Goal: Find specific page/section: Find specific page/section

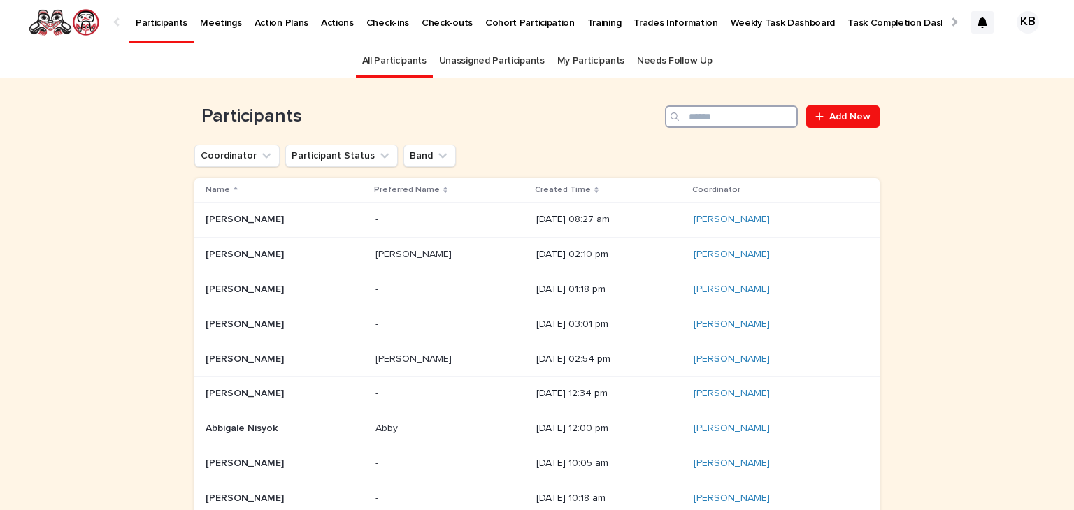
click at [691, 117] on input "Search" at bounding box center [731, 117] width 133 height 22
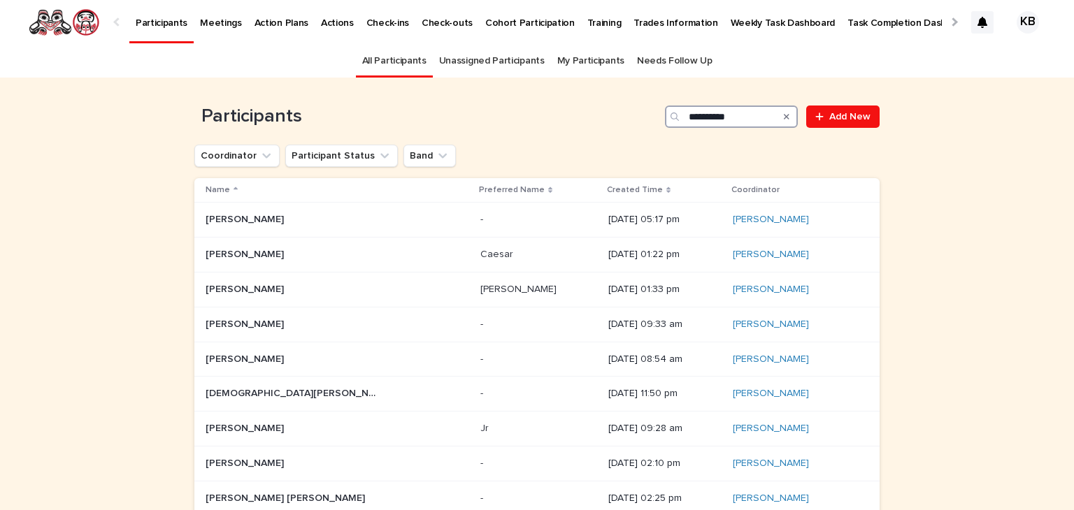
click at [768, 112] on input "**********" at bounding box center [731, 117] width 133 height 22
type input "*"
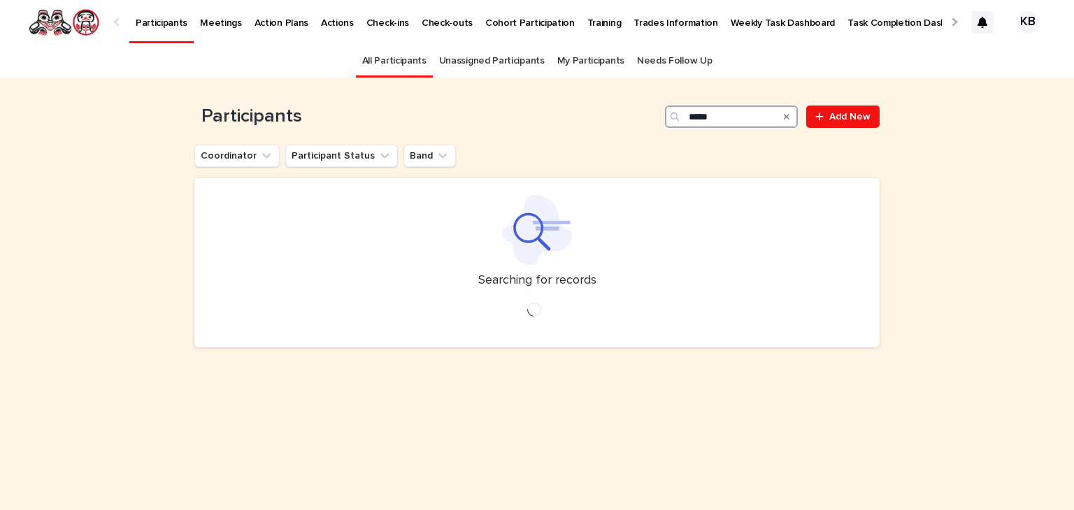
type input "*****"
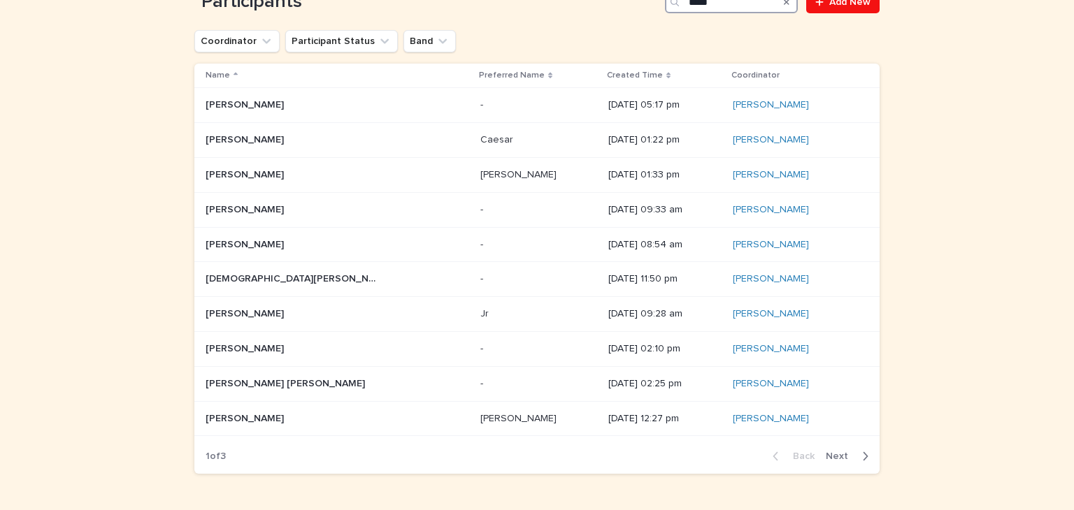
scroll to position [110, 0]
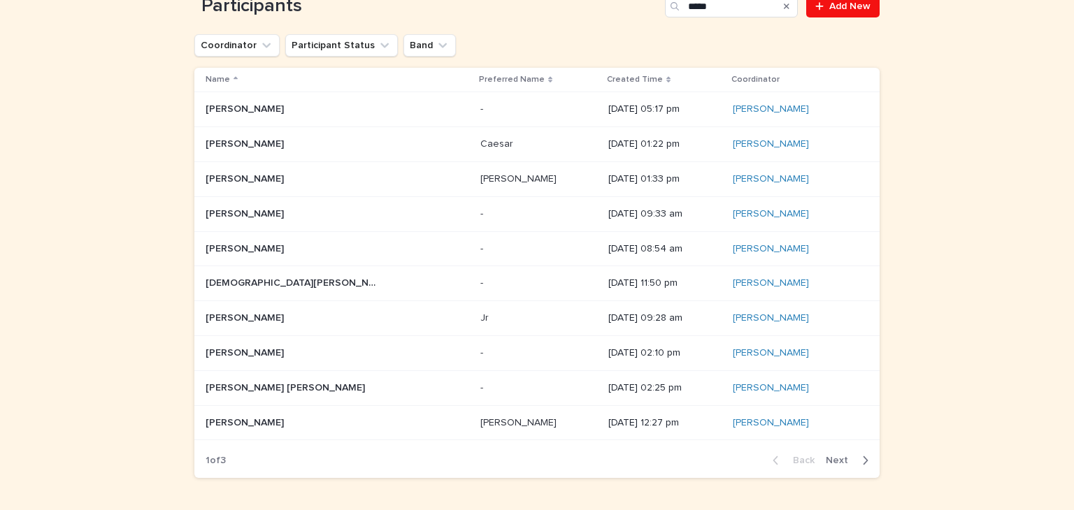
click at [836, 465] on div "Back Next" at bounding box center [820, 460] width 118 height 35
click at [835, 457] on span "Next" at bounding box center [841, 461] width 31 height 10
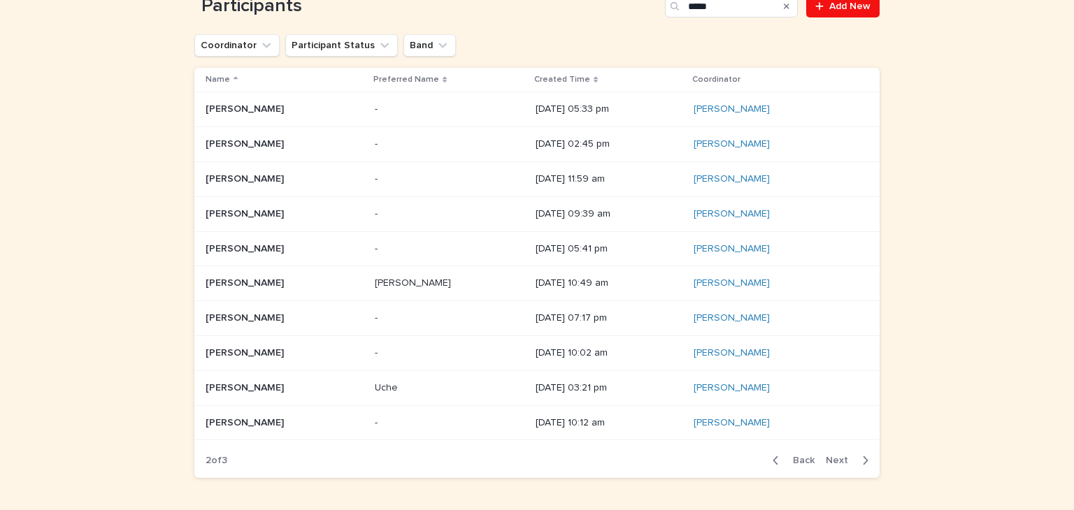
click at [283, 147] on p at bounding box center [285, 144] width 158 height 12
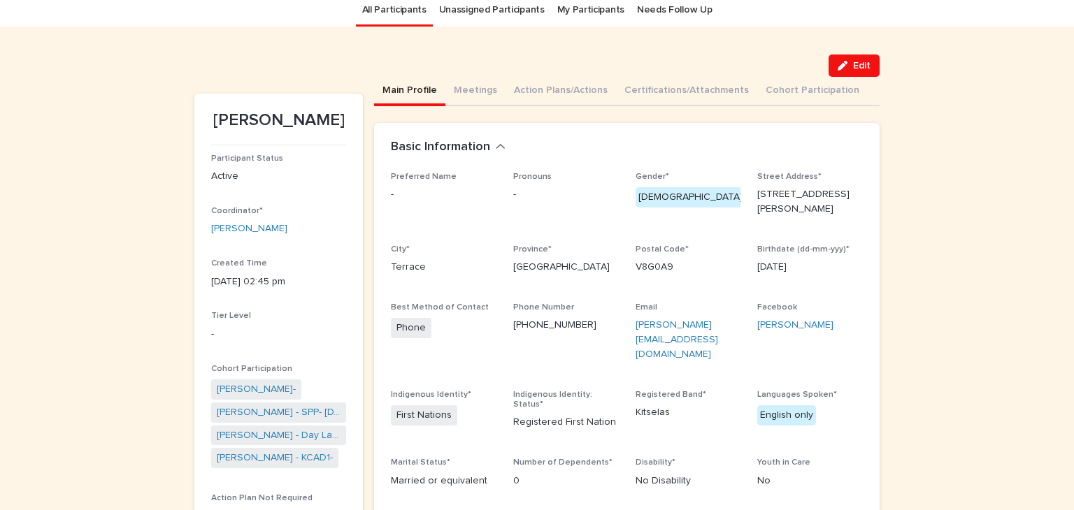
scroll to position [53, 0]
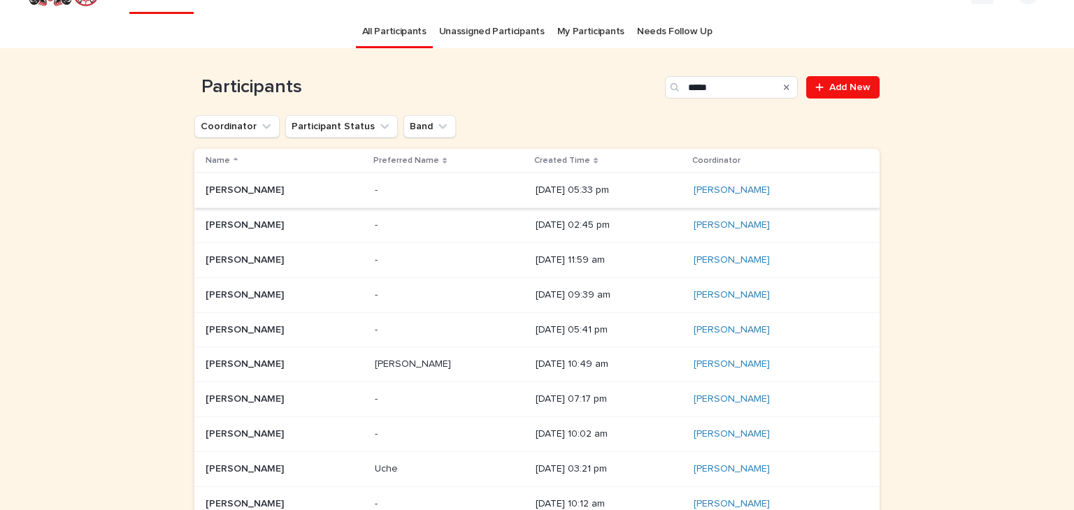
scroll to position [45, 0]
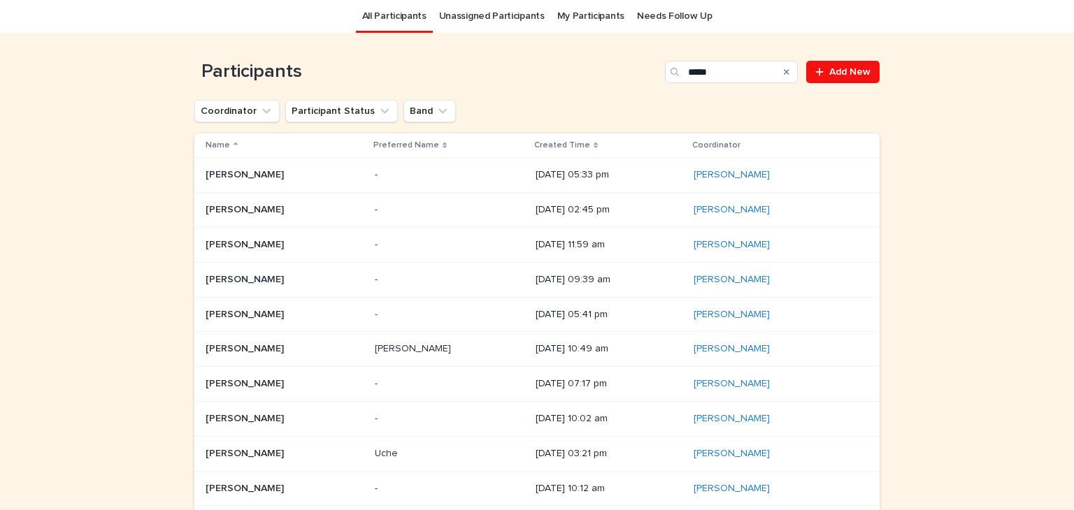
click at [285, 408] on div "[PERSON_NAME] [PERSON_NAME]" at bounding box center [285, 419] width 158 height 23
